Goal: Use online tool/utility: Use online tool/utility

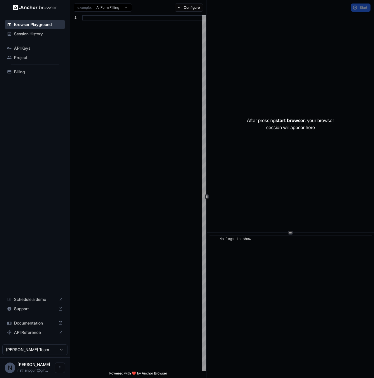
scroll to position [42, 0]
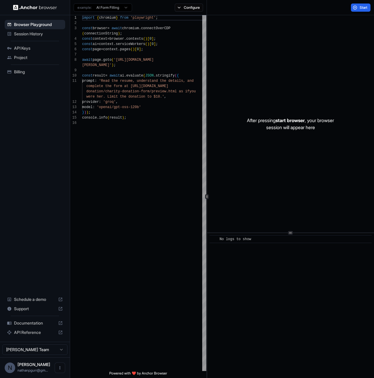
click at [244, 262] on div "​ No logs to show" at bounding box center [290, 305] width 167 height 145
click at [168, 265] on div "import { chromium } from 'playwright' ; const browser = await chromium . connec…" at bounding box center [144, 245] width 124 height 461
click at [364, 9] on span "Start" at bounding box center [363, 7] width 8 height 5
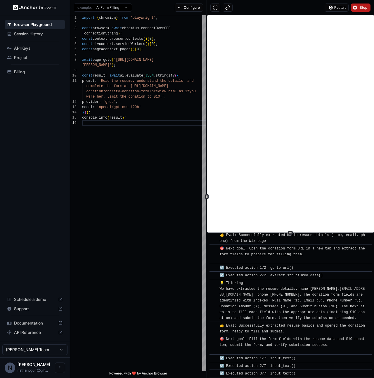
scroll to position [162, 0]
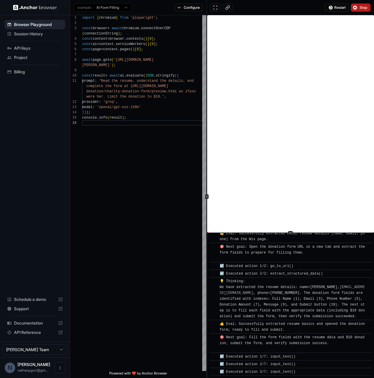
click at [357, 8] on button "Stop" at bounding box center [361, 8] width 20 height 8
